Goal: Entertainment & Leisure: Consume media (video, audio)

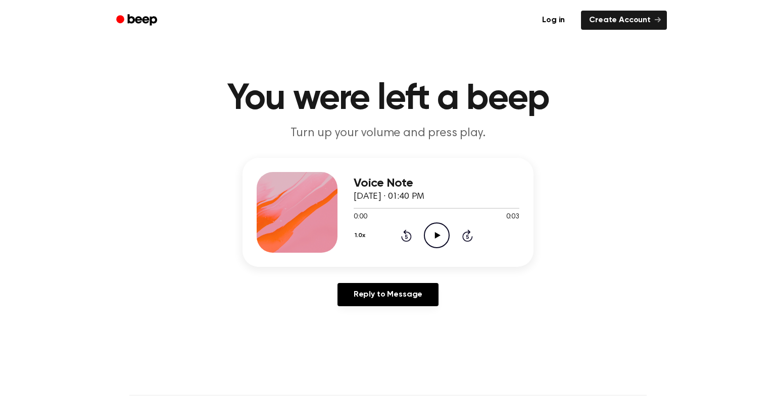
click at [433, 241] on icon "Play Audio" at bounding box center [437, 236] width 26 height 26
click at [440, 235] on icon "Play Audio" at bounding box center [437, 236] width 26 height 26
click at [436, 242] on icon "Play Audio" at bounding box center [437, 236] width 26 height 26
click at [437, 229] on icon "Play Audio" at bounding box center [437, 236] width 26 height 26
click at [424, 242] on icon "Play Audio" at bounding box center [437, 236] width 26 height 26
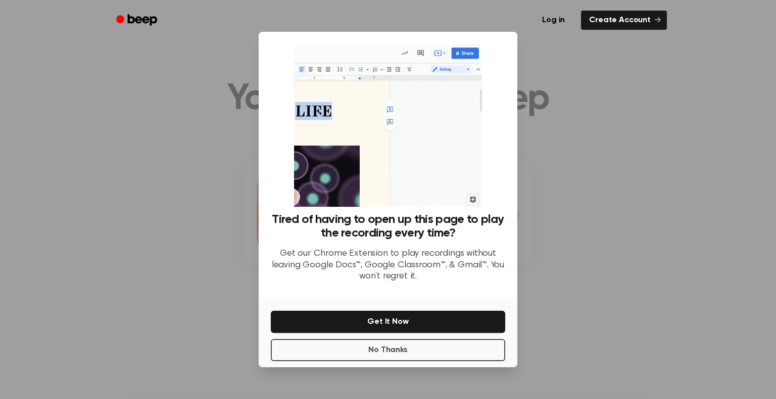
click at [408, 338] on div "No Thanks Get It Now" at bounding box center [388, 333] width 259 height 69
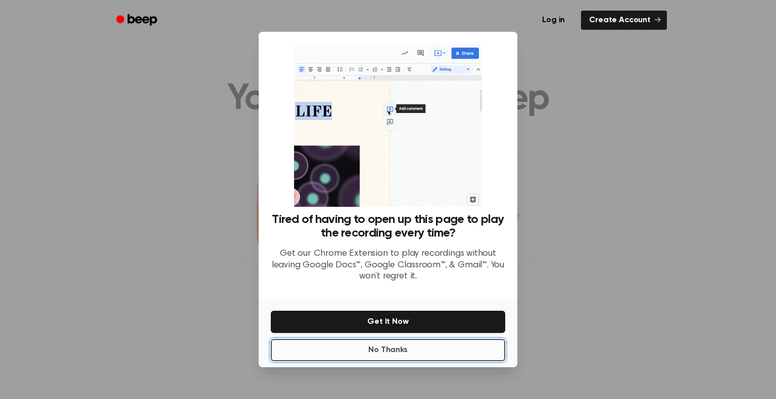
click at [407, 341] on button "No Thanks" at bounding box center [388, 350] width 234 height 22
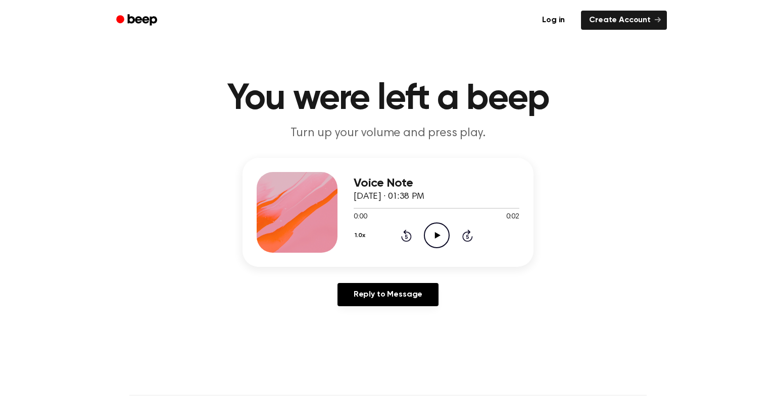
click at [431, 237] on icon "Play Audio" at bounding box center [437, 236] width 26 height 26
